Goal: Find specific page/section: Find specific page/section

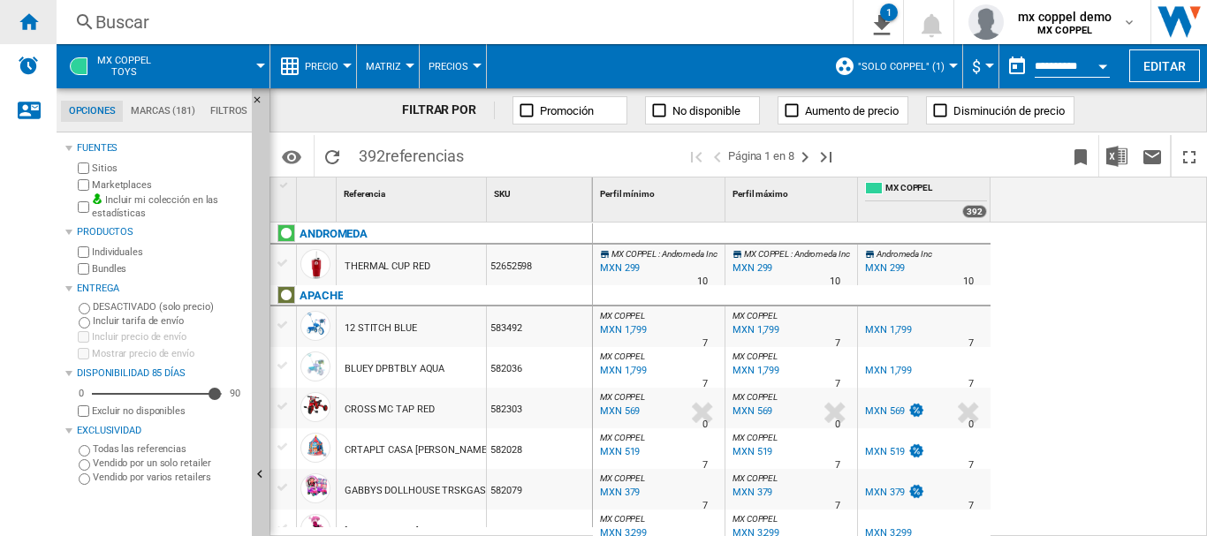
click at [40, 29] on div "Inicio" at bounding box center [28, 22] width 57 height 44
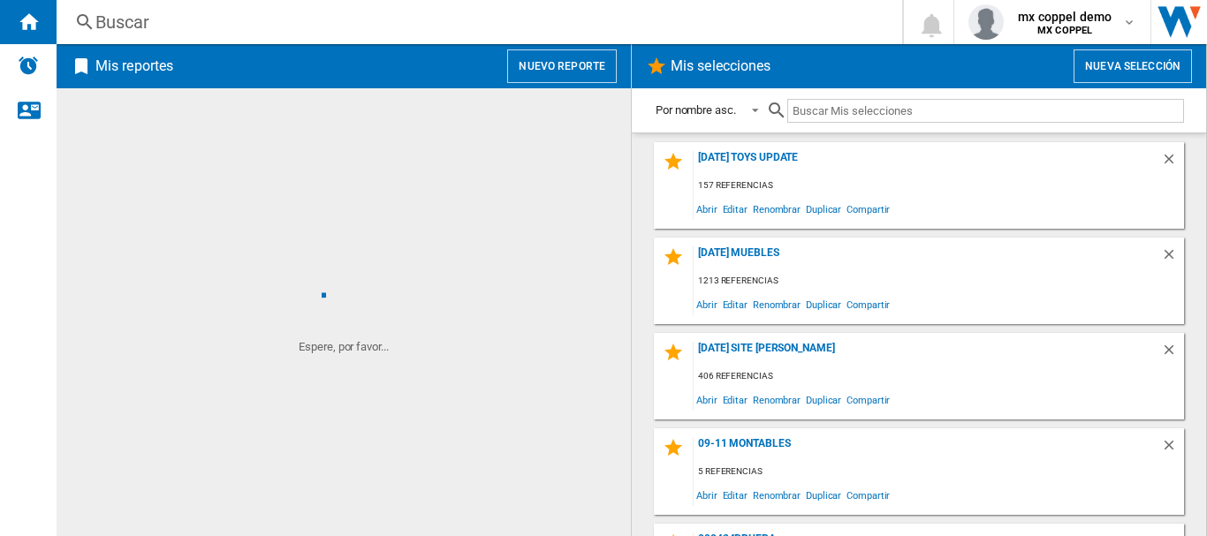
click at [263, 24] on div "Buscar" at bounding box center [475, 22] width 761 height 25
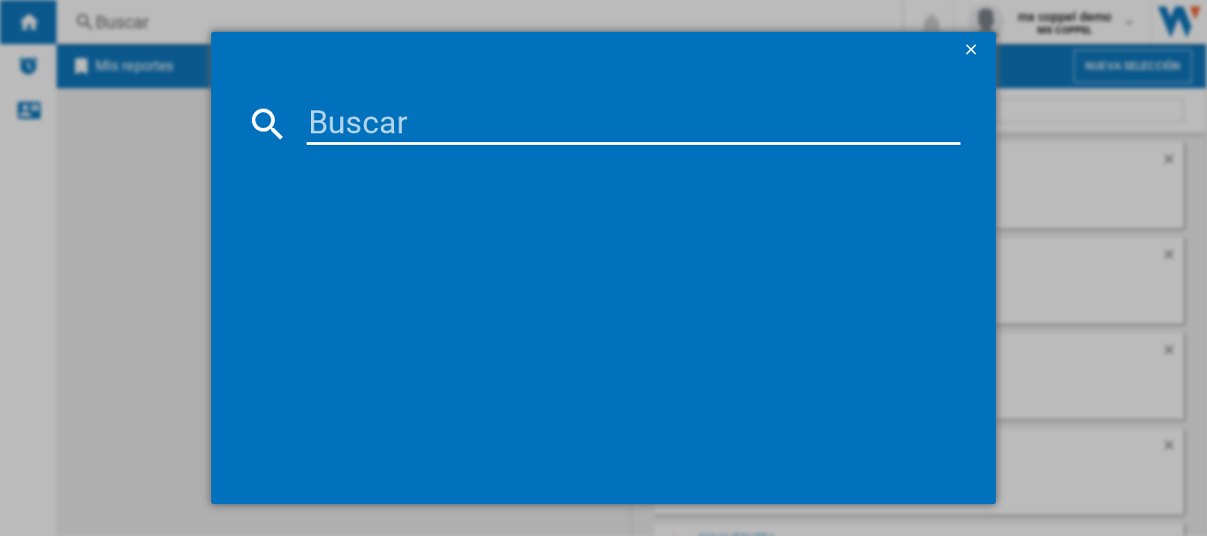
click at [374, 118] on input at bounding box center [634, 123] width 654 height 42
type input "lego"
